Goal: Information Seeking & Learning: Learn about a topic

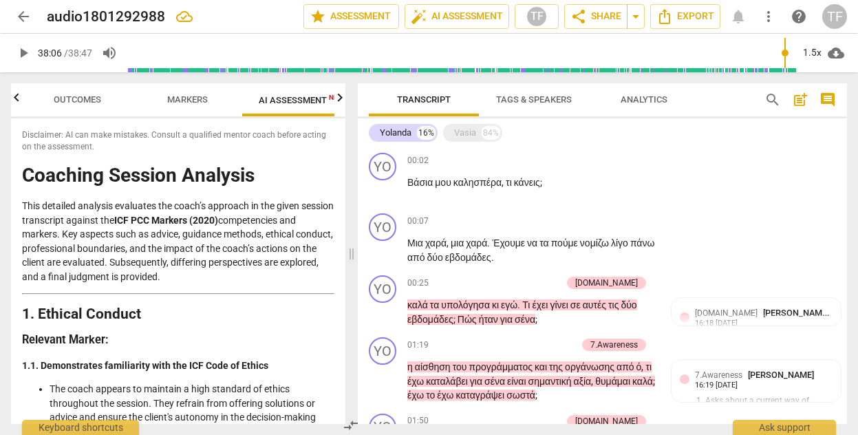
scroll to position [304, 0]
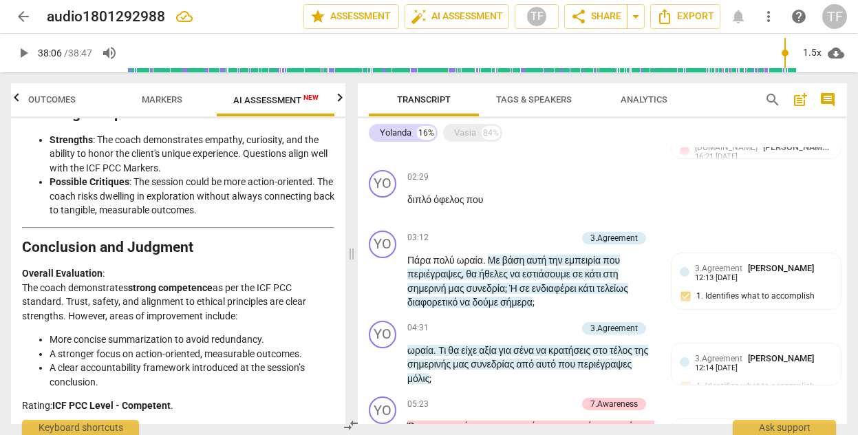
click at [22, 12] on span "arrow_back" at bounding box center [23, 16] width 17 height 17
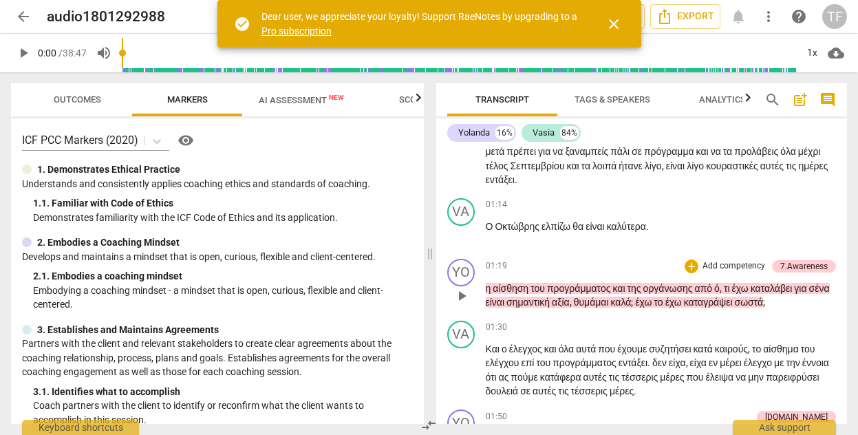
scroll to position [456, 0]
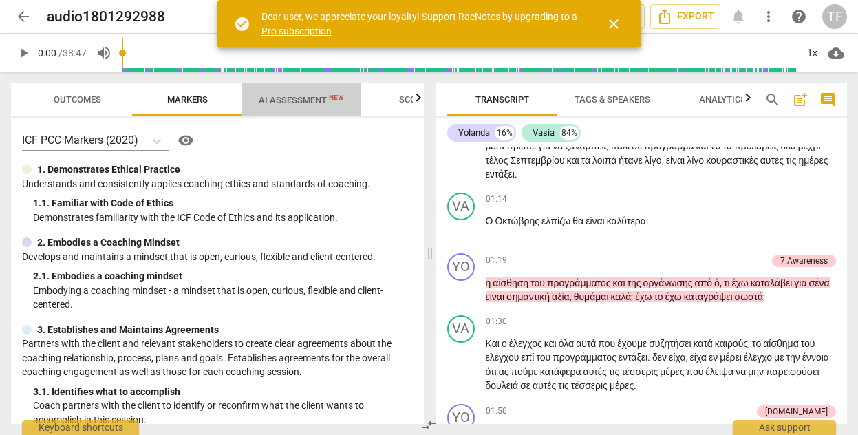
click at [305, 105] on span "AI Assessment New" at bounding box center [301, 100] width 85 height 10
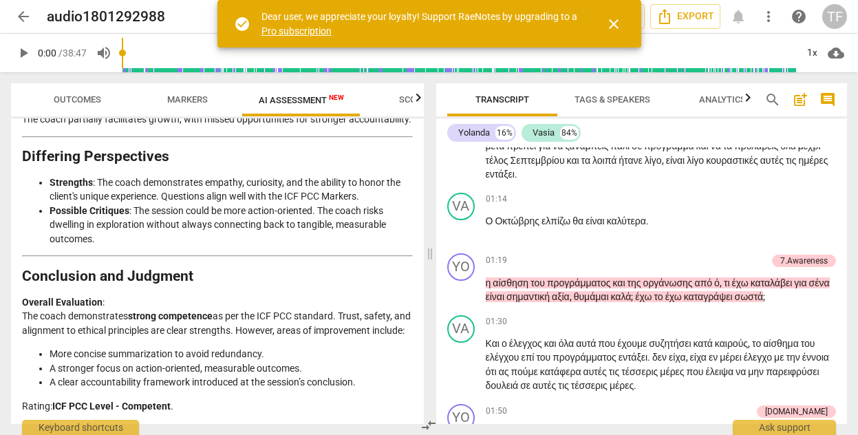
scroll to position [2884, 0]
click at [376, 384] on li "A clear accountability framework introduced at the session’s conclusion." at bounding box center [231, 382] width 363 height 14
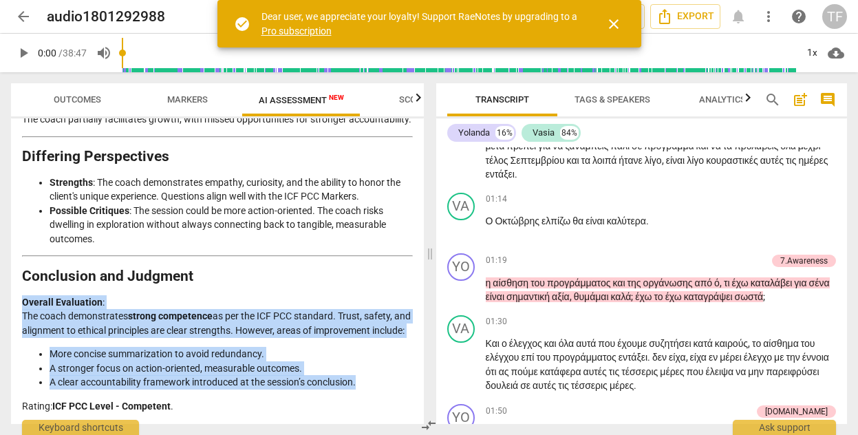
drag, startPoint x: 366, startPoint y: 385, endPoint x: 96, endPoint y: 305, distance: 281.3
click at [11, 280] on div "Disclaimer: AI can make mistakes. Consult a qualified mentor coach before actin…" at bounding box center [217, 271] width 413 height 306
copy div "Overall Evaluation : The coach demonstrates strong competence as per the ICF PC…"
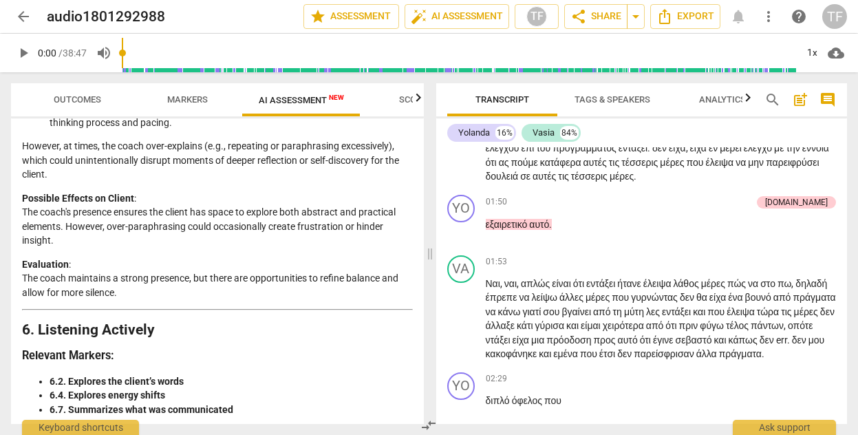
scroll to position [1719, 0]
